Goal: Task Accomplishment & Management: Manage account settings

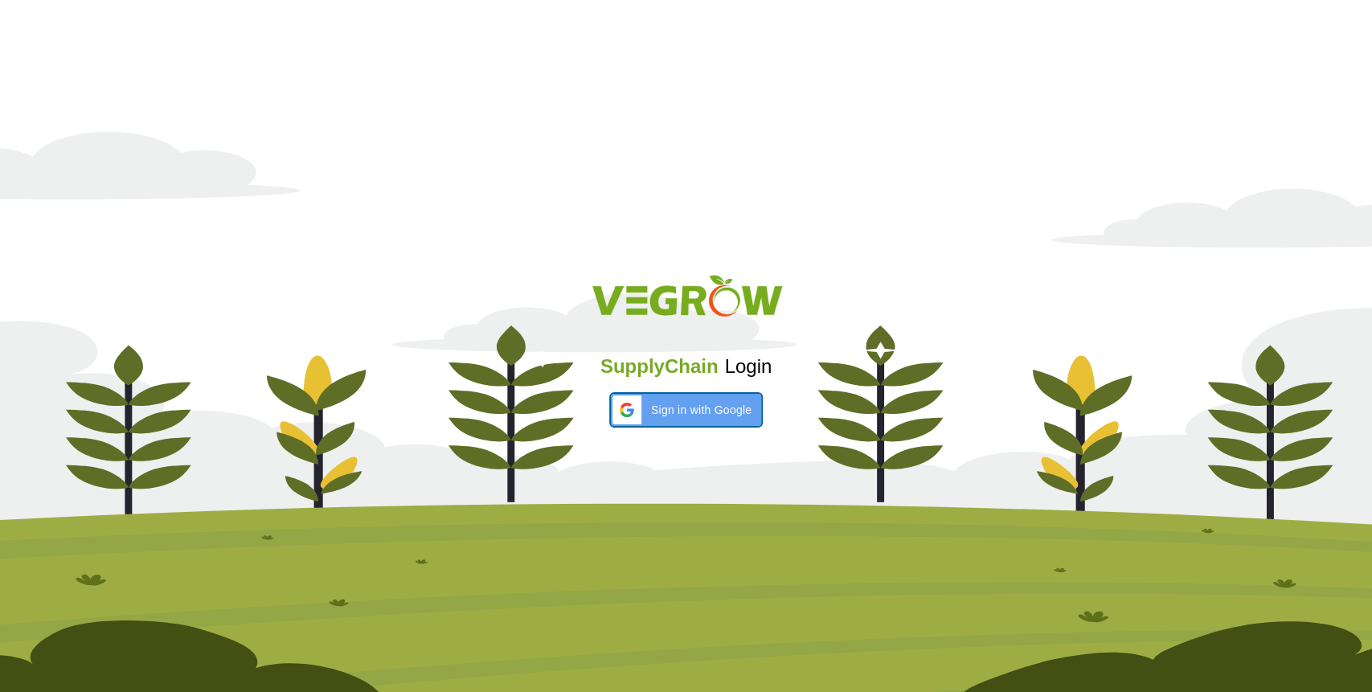
click at [652, 402] on span "Sign in with Google" at bounding box center [701, 410] width 100 height 17
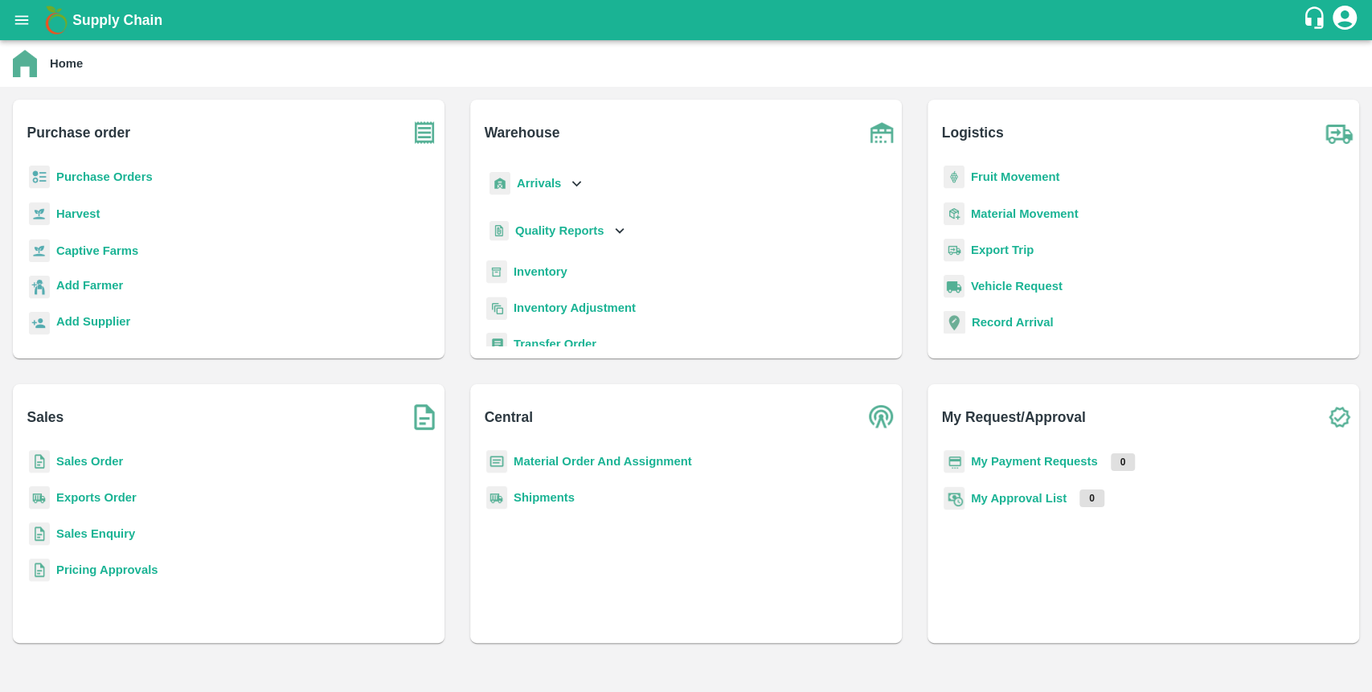
click at [130, 174] on b "Purchase Orders" at bounding box center [104, 176] width 96 height 13
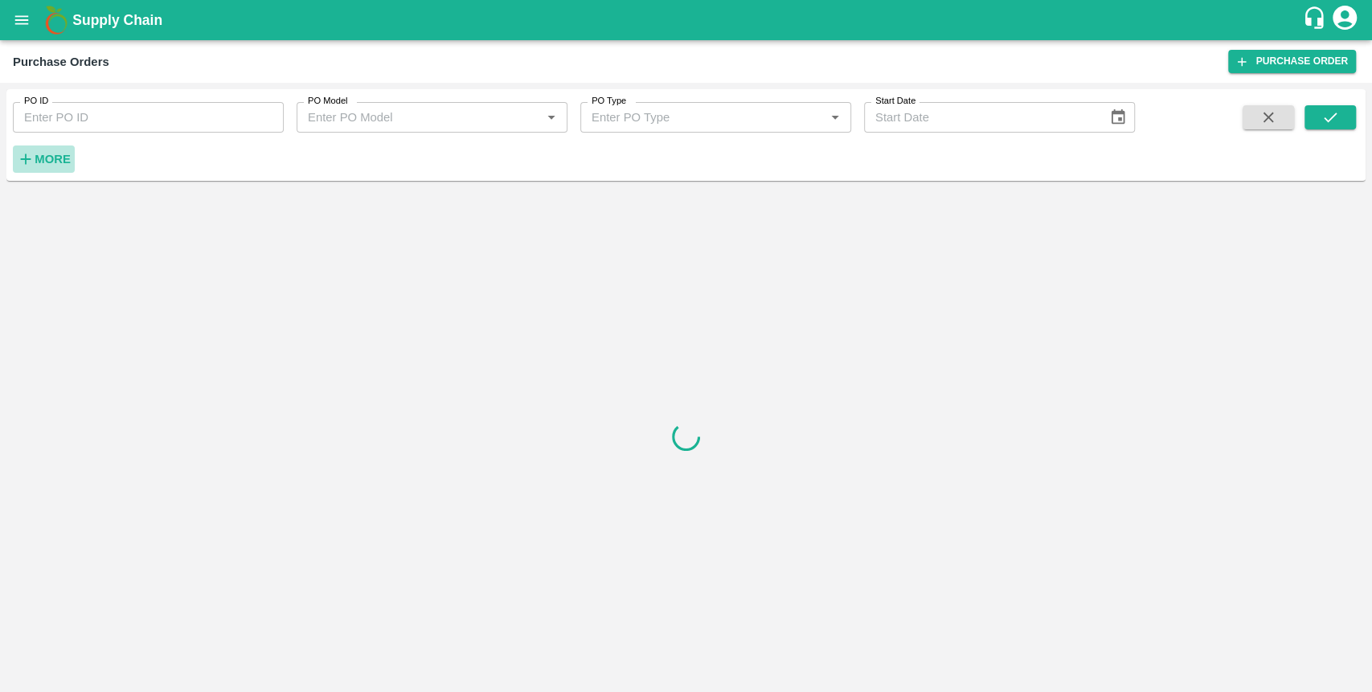
click at [47, 160] on strong "More" at bounding box center [53, 159] width 36 height 13
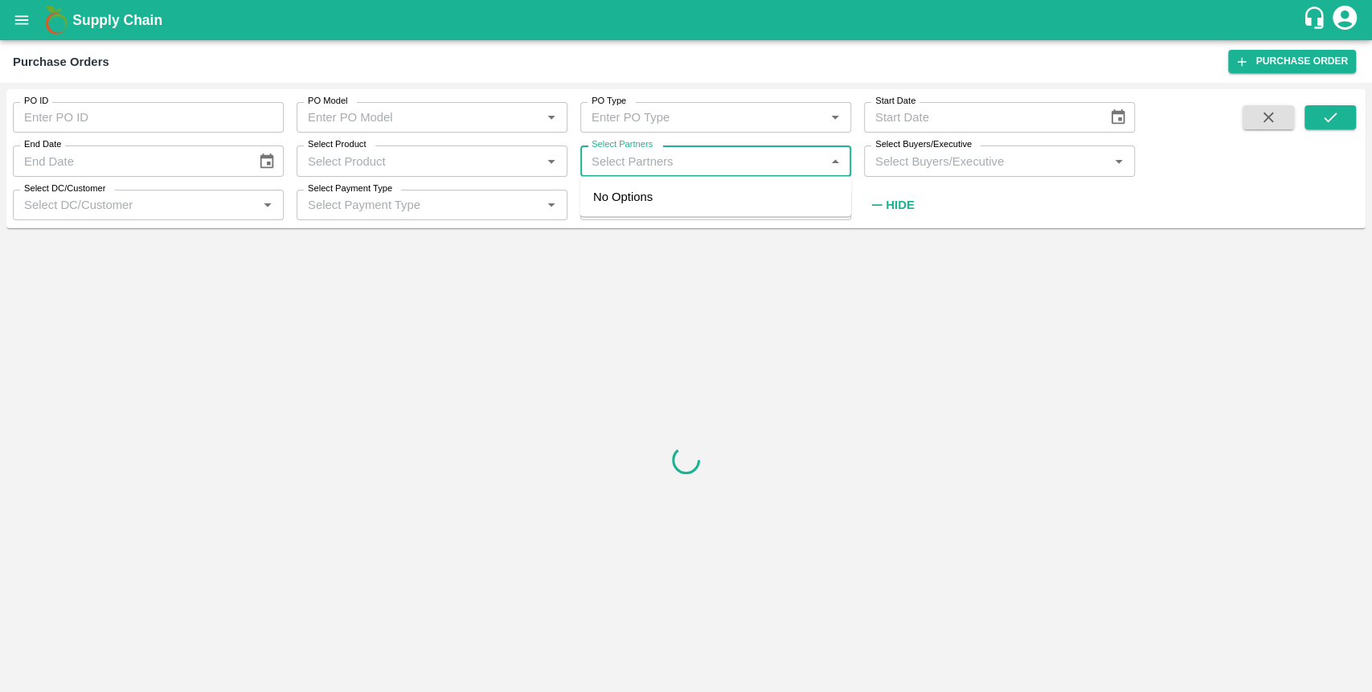
click at [676, 154] on input "Select Partners" at bounding box center [702, 160] width 235 height 21
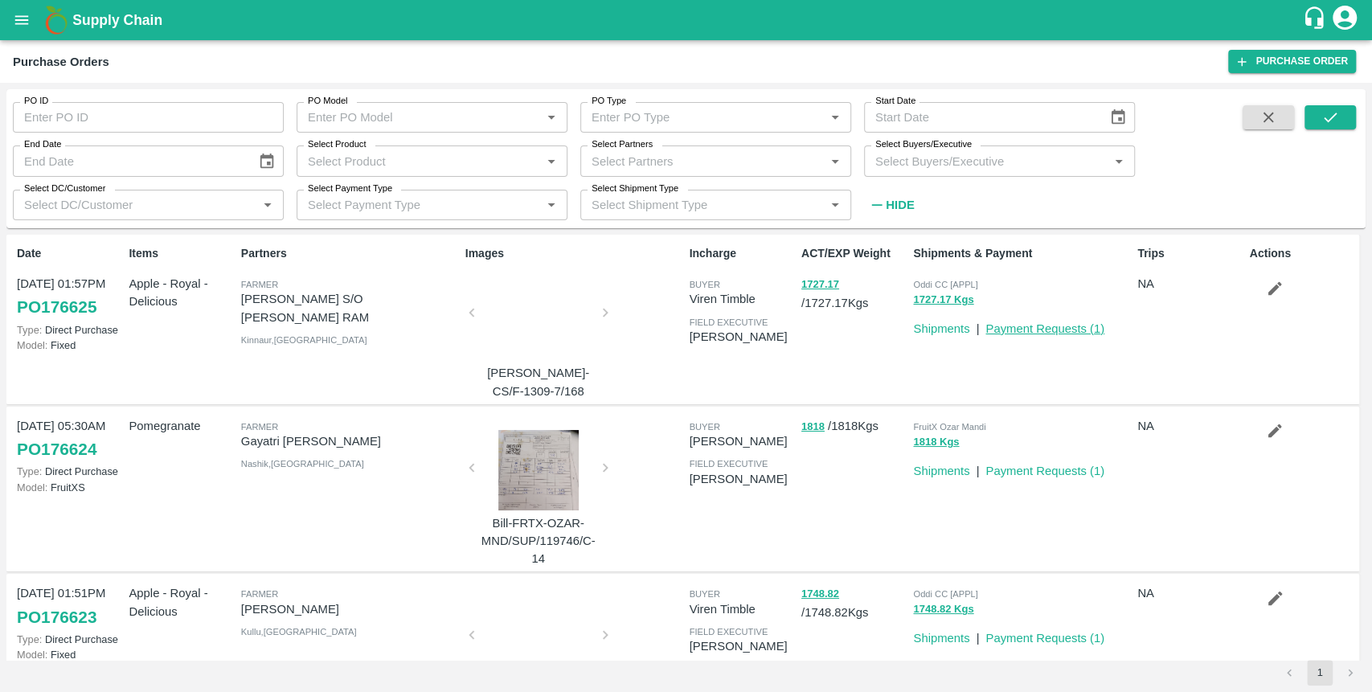
click at [1029, 333] on link "Payment Requests ( 1 )" at bounding box center [1044, 328] width 119 height 13
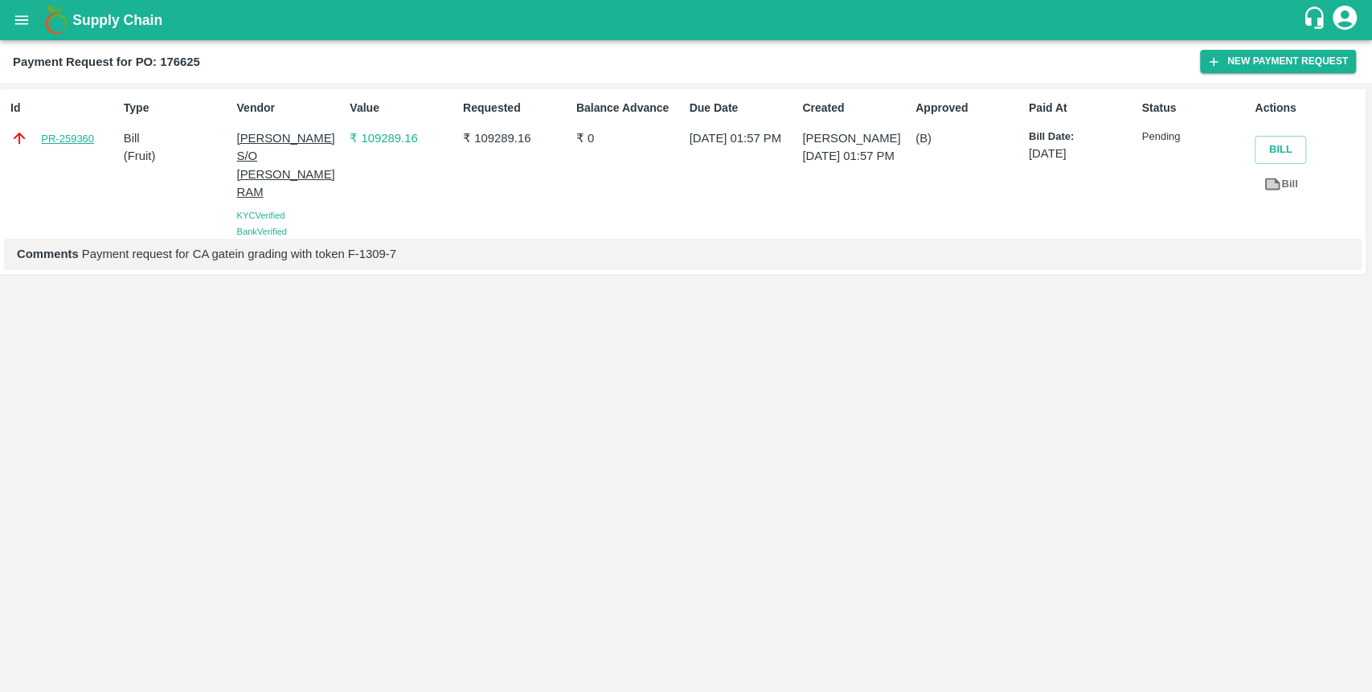
click at [70, 137] on link "PR-259360" at bounding box center [67, 139] width 53 height 16
